Goal: Task Accomplishment & Management: Manage account settings

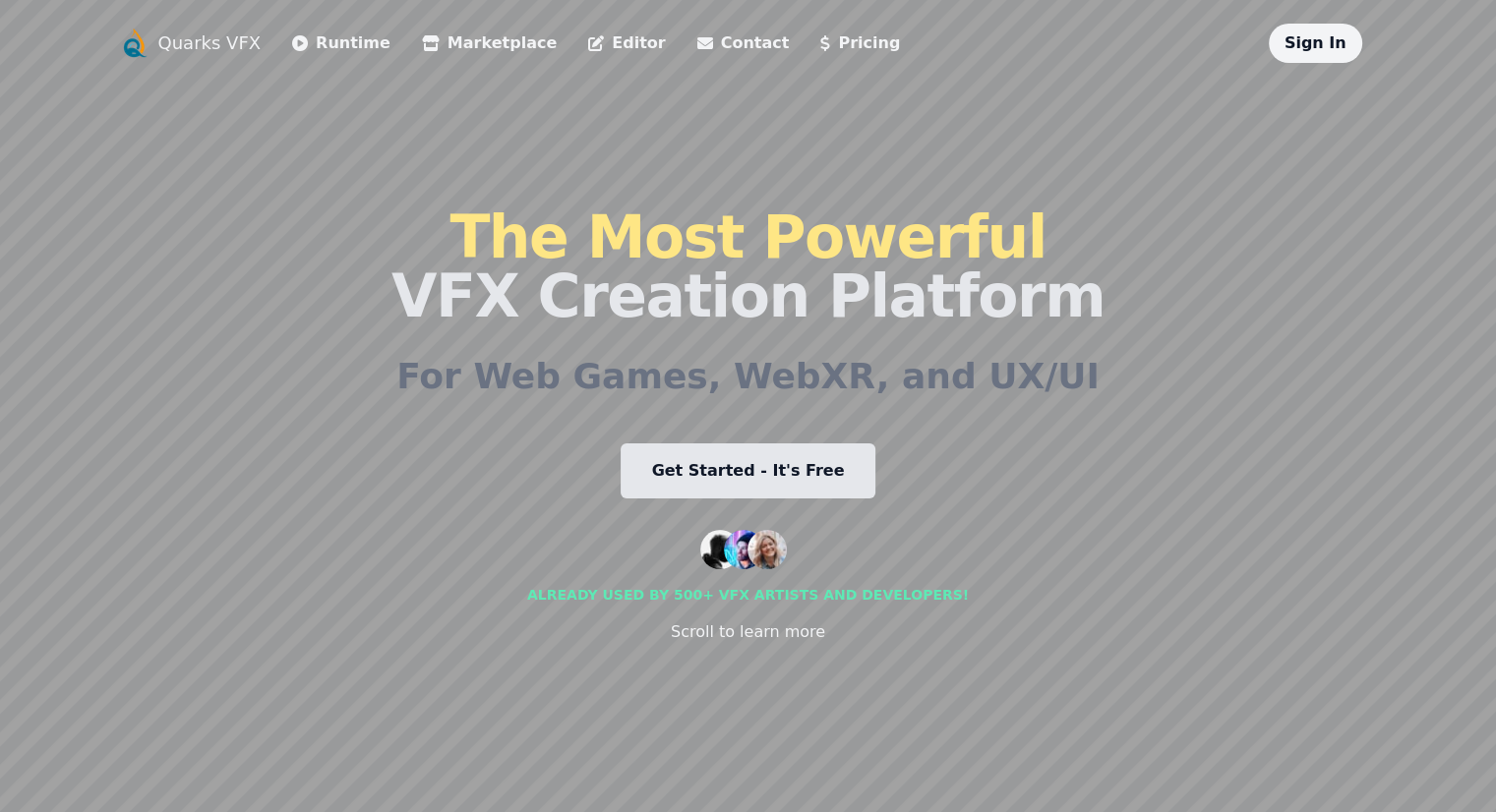
click at [1346, 48] on link "Sign In" at bounding box center [1315, 42] width 62 height 19
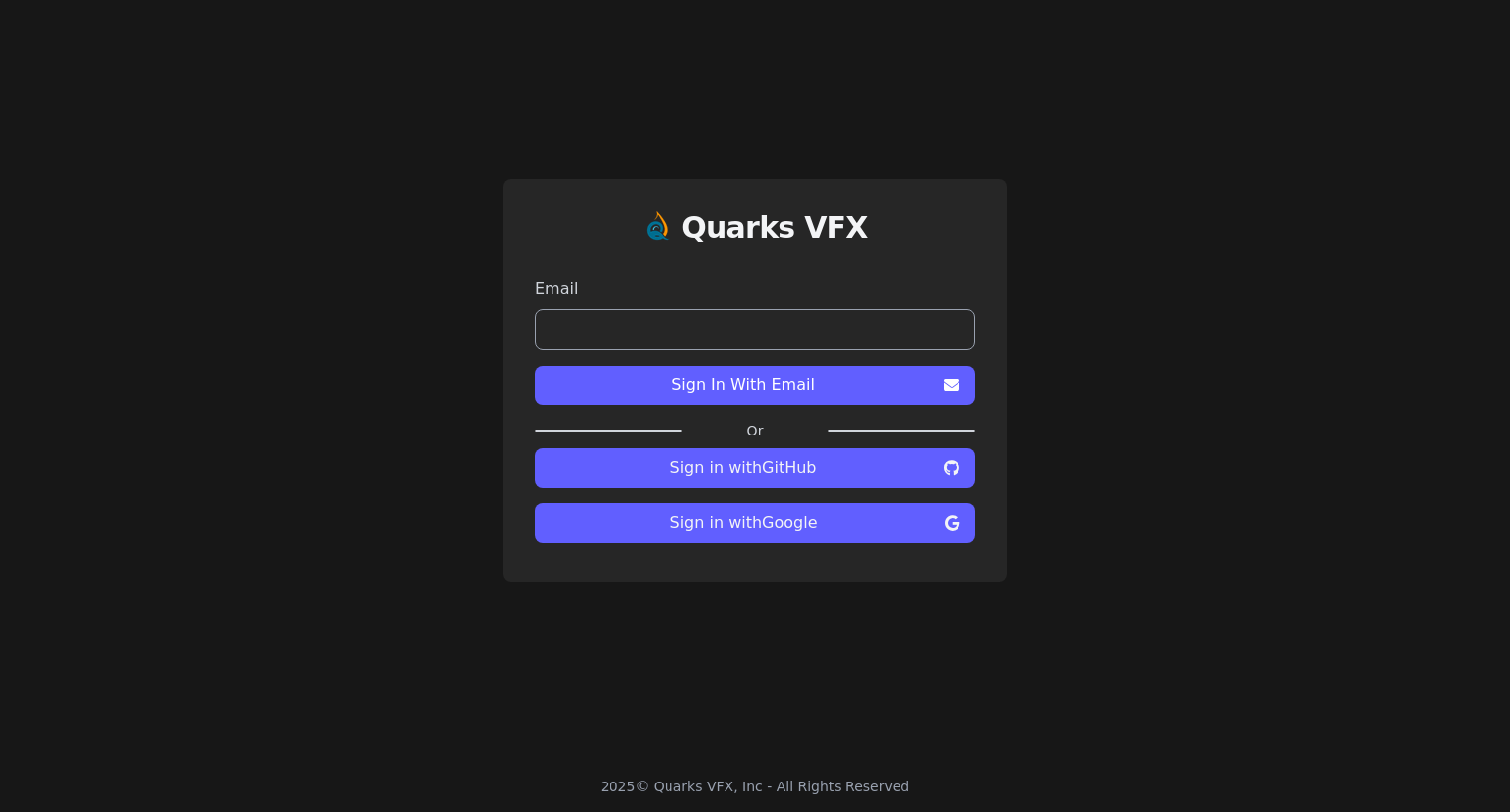
click at [769, 334] on input "email" at bounding box center [755, 328] width 440 height 41
type input "**********"
click at [755, 387] on span "Sign In With Email" at bounding box center [744, 385] width 385 height 24
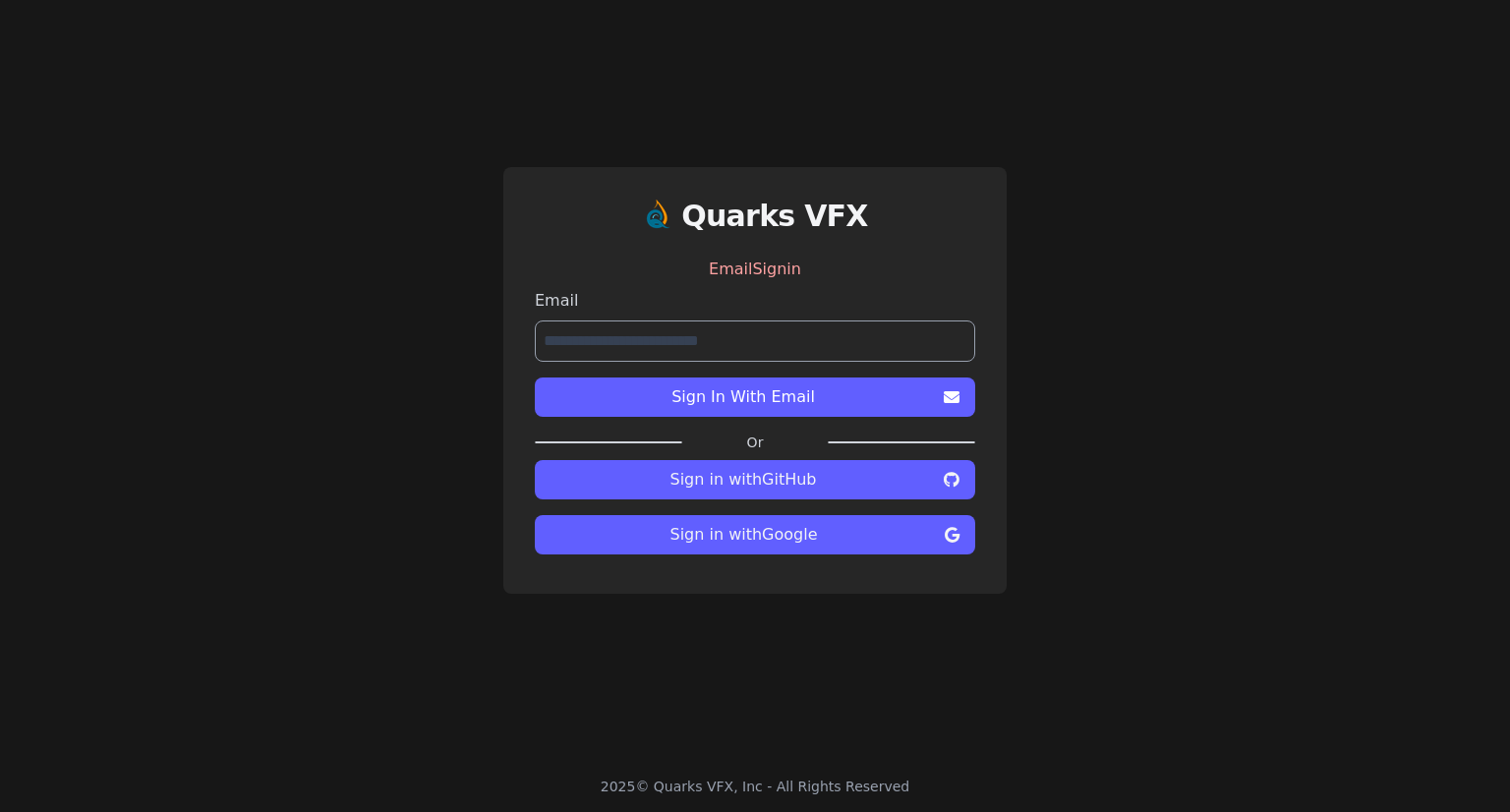
click at [873, 396] on span "Sign In With Email" at bounding box center [744, 397] width 385 height 24
click at [728, 386] on span "Sign In With Email" at bounding box center [744, 397] width 385 height 24
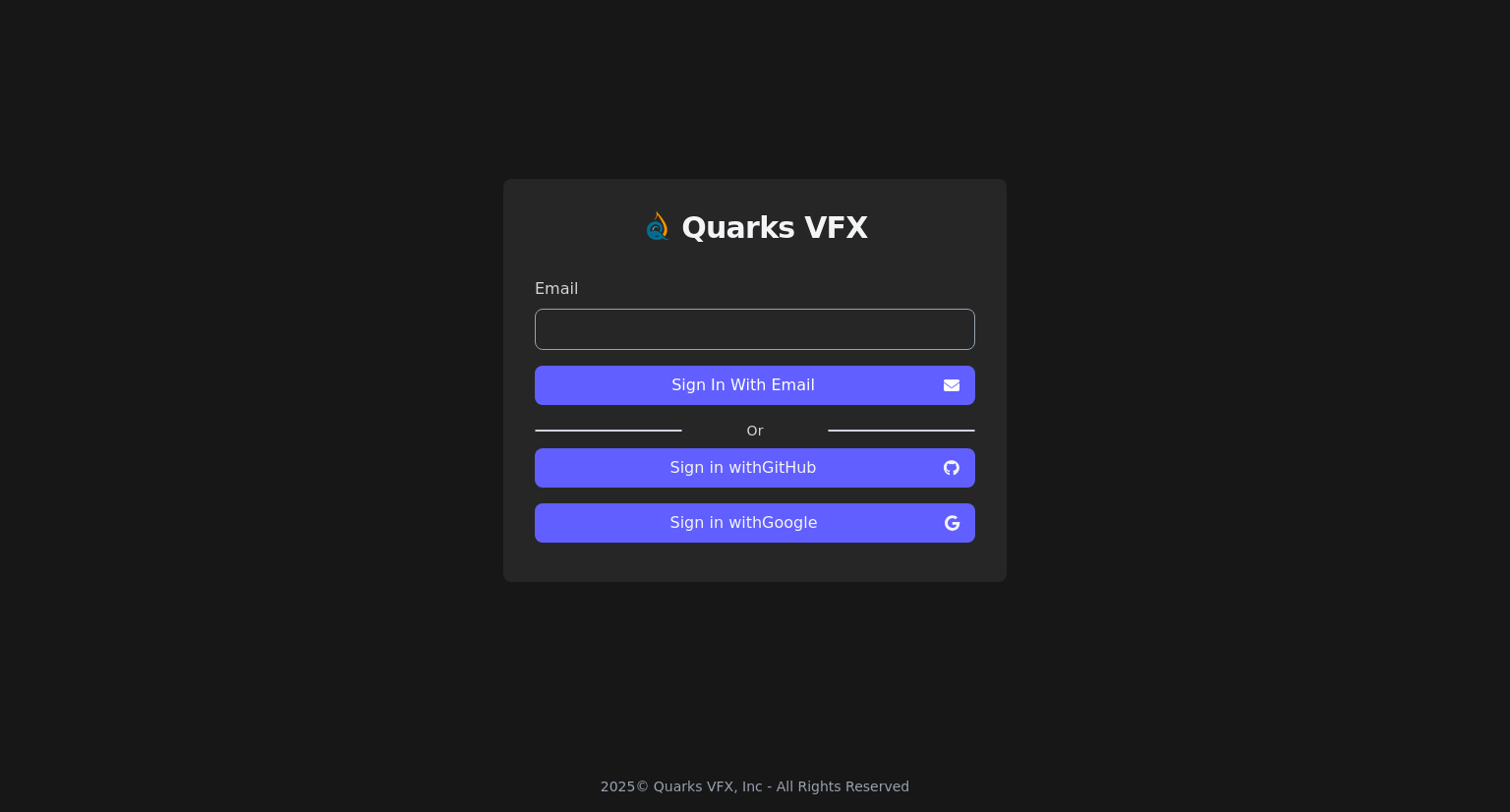
click at [822, 323] on input "email" at bounding box center [755, 328] width 440 height 41
type input "**********"
click at [788, 380] on span "Sign In With Email" at bounding box center [744, 385] width 385 height 24
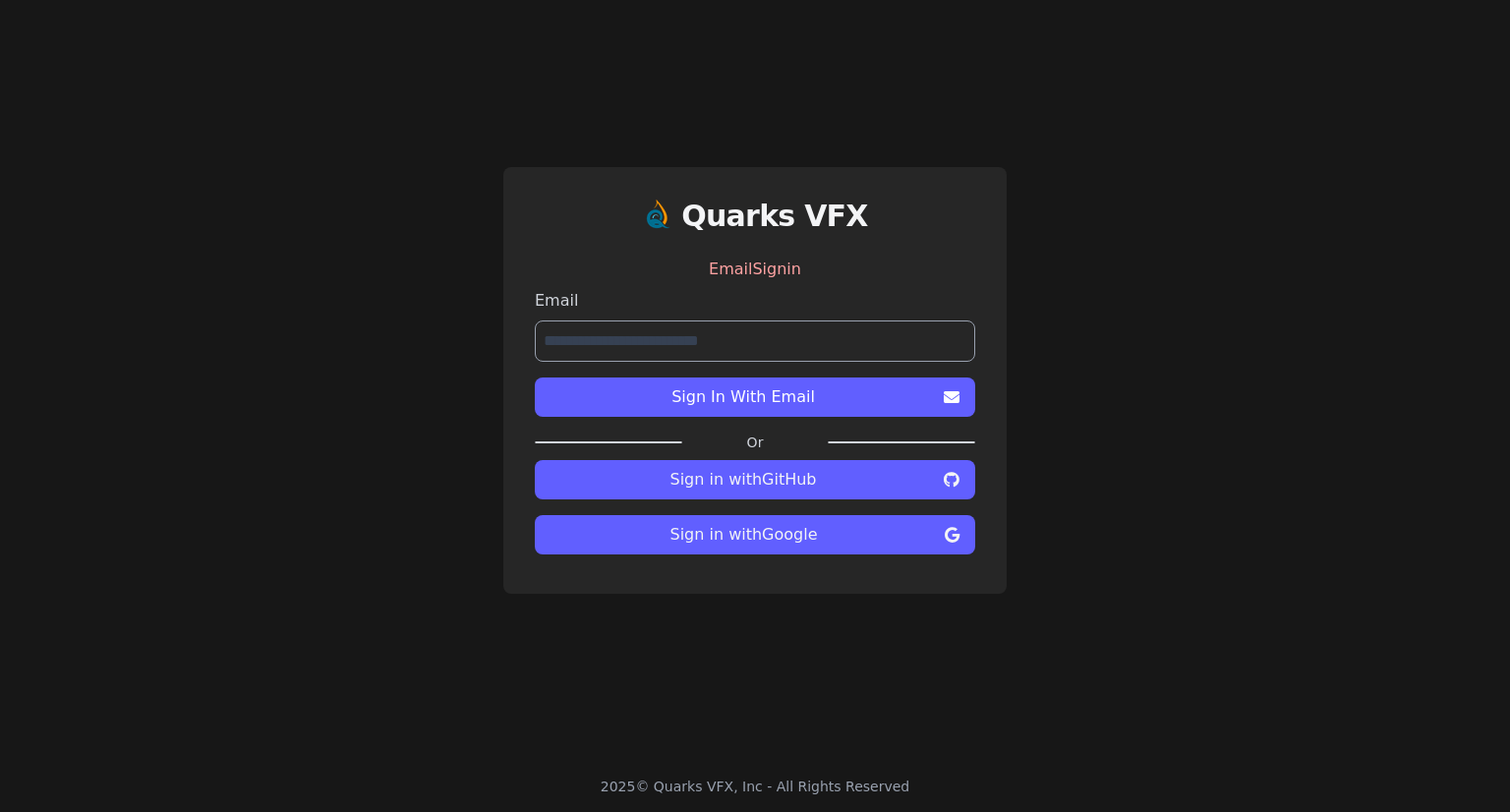
click at [803, 547] on button "Sign in with Google" at bounding box center [755, 534] width 440 height 39
click at [802, 529] on span "Sign in with Google" at bounding box center [744, 535] width 386 height 24
click at [940, 543] on button "Sign in with Google" at bounding box center [755, 534] width 440 height 39
click at [940, 540] on button "Sign in with Google" at bounding box center [755, 534] width 440 height 39
